Goal: Transaction & Acquisition: Purchase product/service

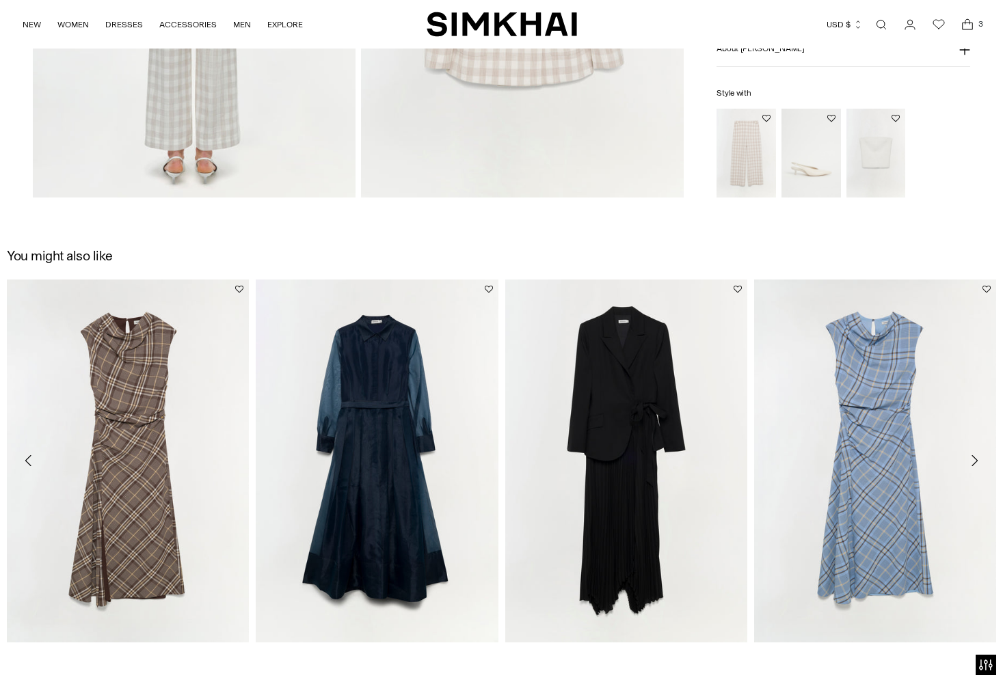
scroll to position [1628, 0]
